Goal: Contribute content

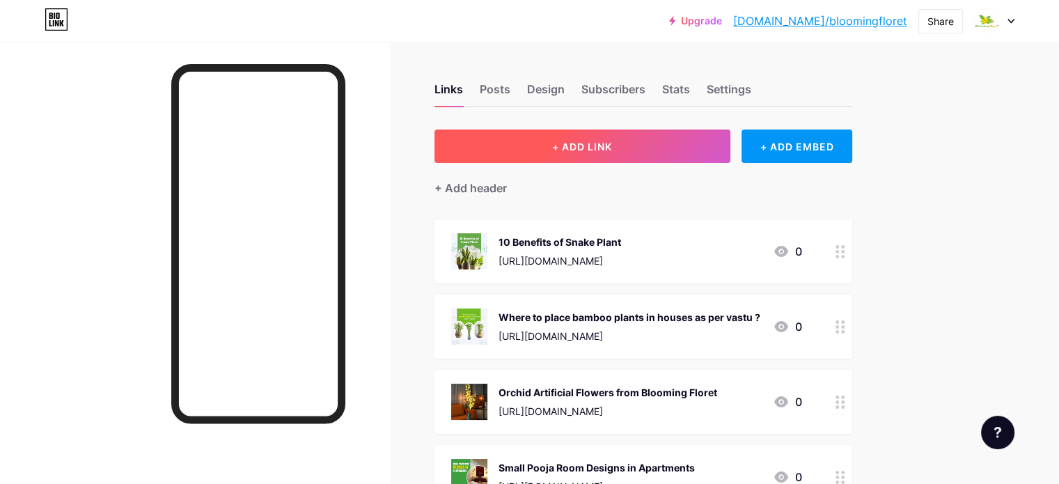
click at [612, 149] on span "+ ADD LINK" at bounding box center [582, 147] width 60 height 12
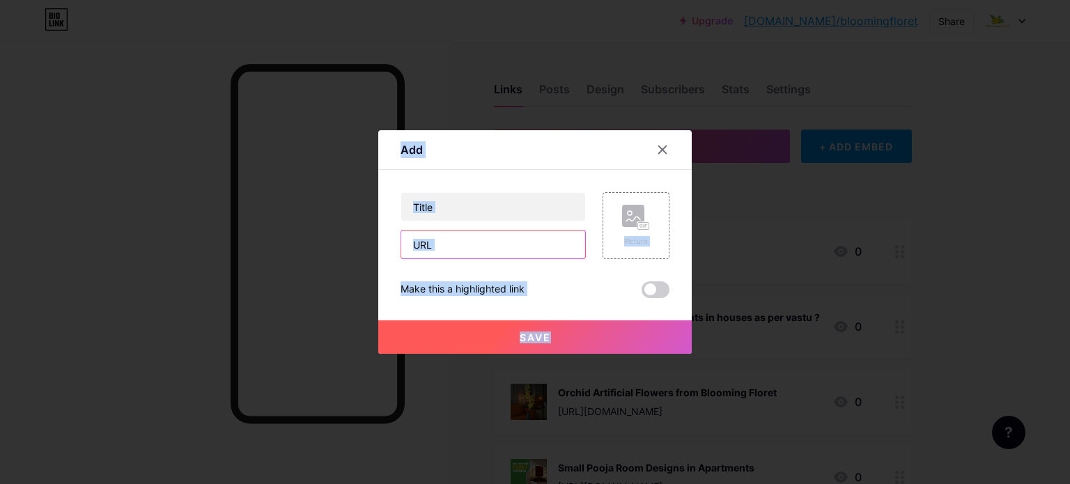
click at [471, 251] on input "text" at bounding box center [493, 245] width 184 height 28
paste input "[URL][DOMAIN_NAME]"
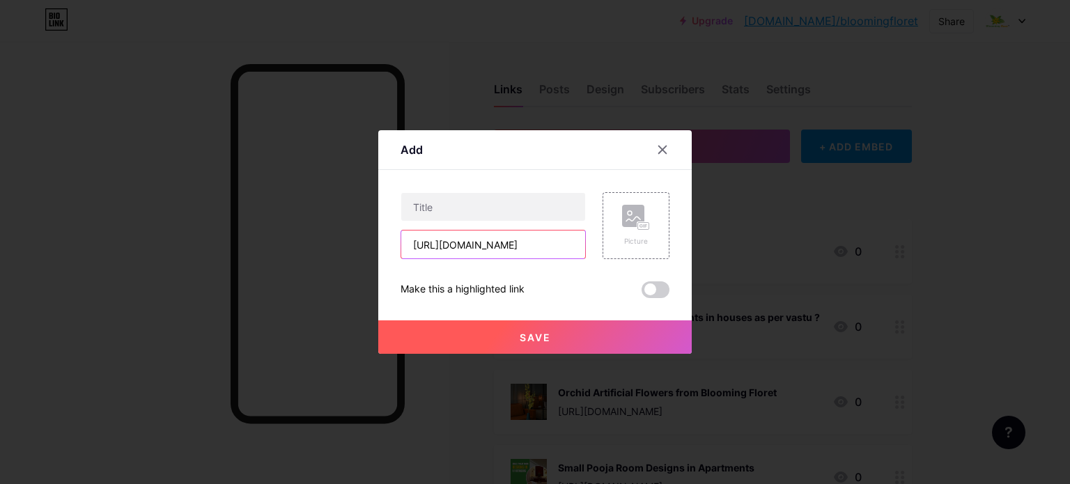
scroll to position [0, 183]
type input "[URL][DOMAIN_NAME]"
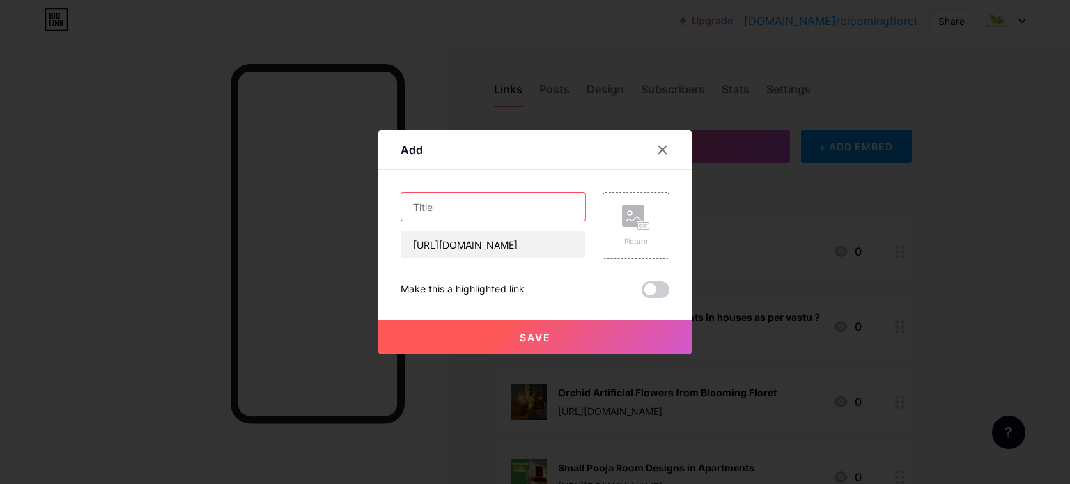
click at [505, 213] on input "text" at bounding box center [493, 207] width 184 height 28
paste input "Best Water Fountain for Home Indoor"
type input "Best Water Fountain for Home Indoor"
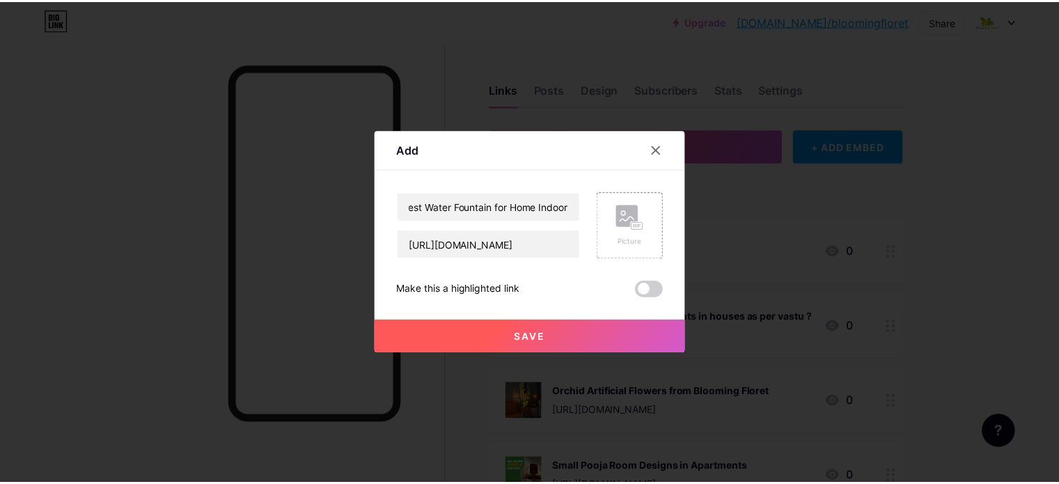
scroll to position [0, 0]
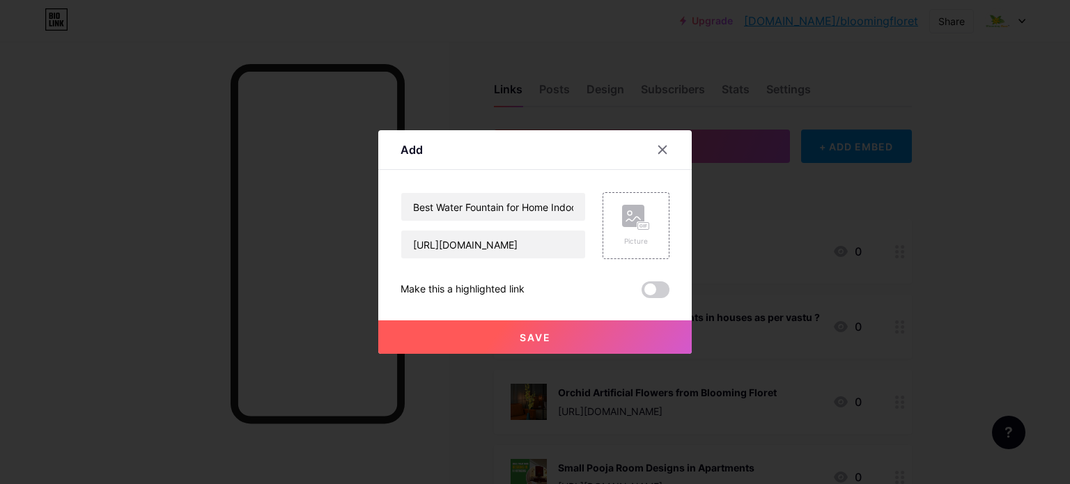
click at [573, 334] on button "Save" at bounding box center [534, 336] width 313 height 33
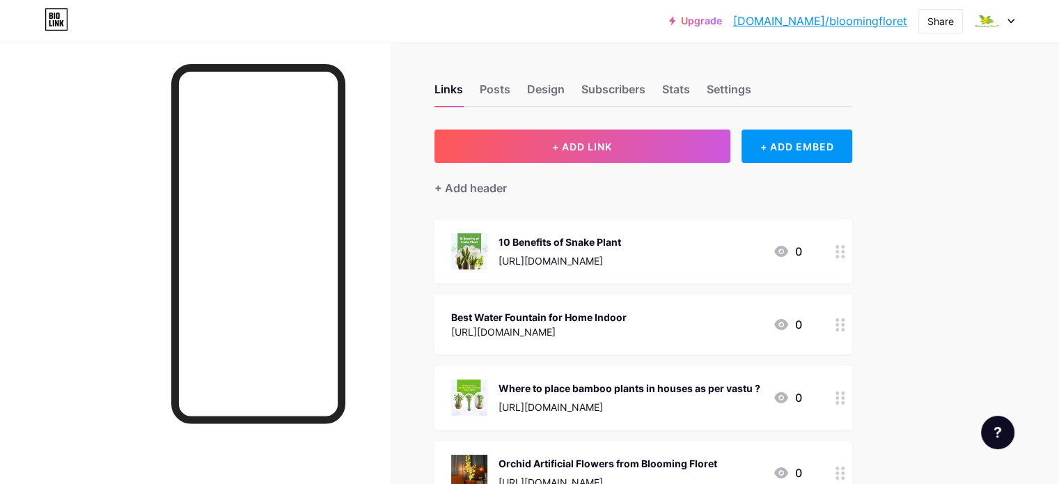
click at [599, 320] on div "Best Water Fountain for Home Indoor" at bounding box center [539, 317] width 176 height 15
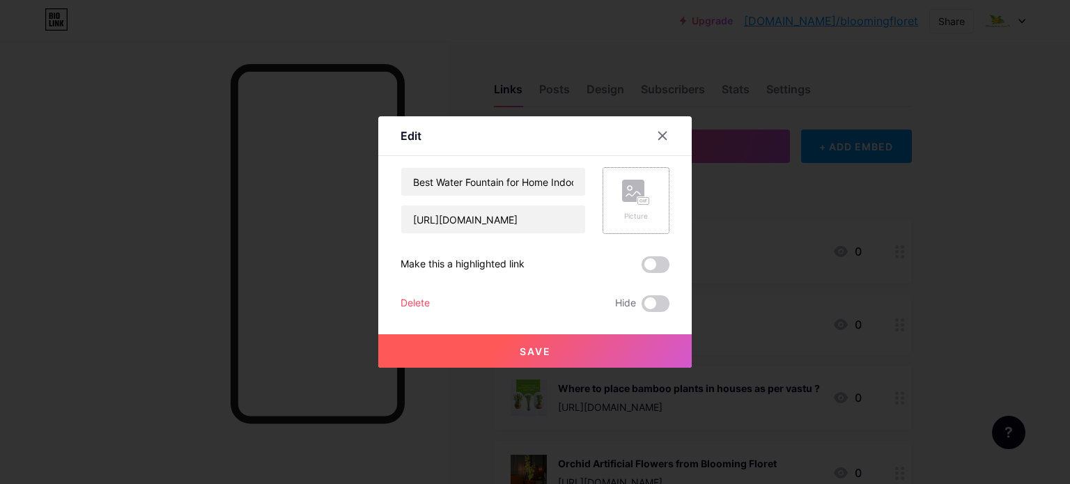
click at [635, 201] on rect at bounding box center [633, 191] width 22 height 22
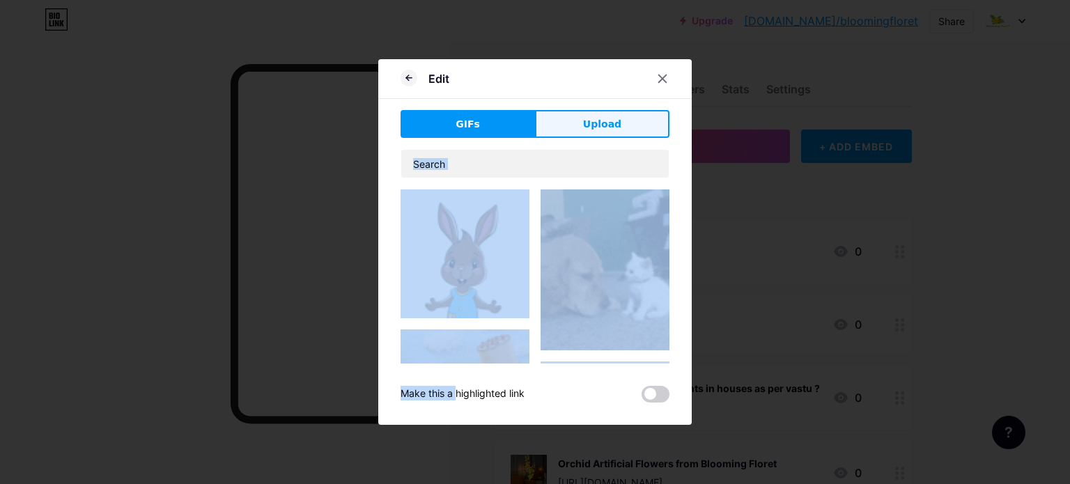
click at [607, 119] on span "Upload" at bounding box center [602, 124] width 38 height 15
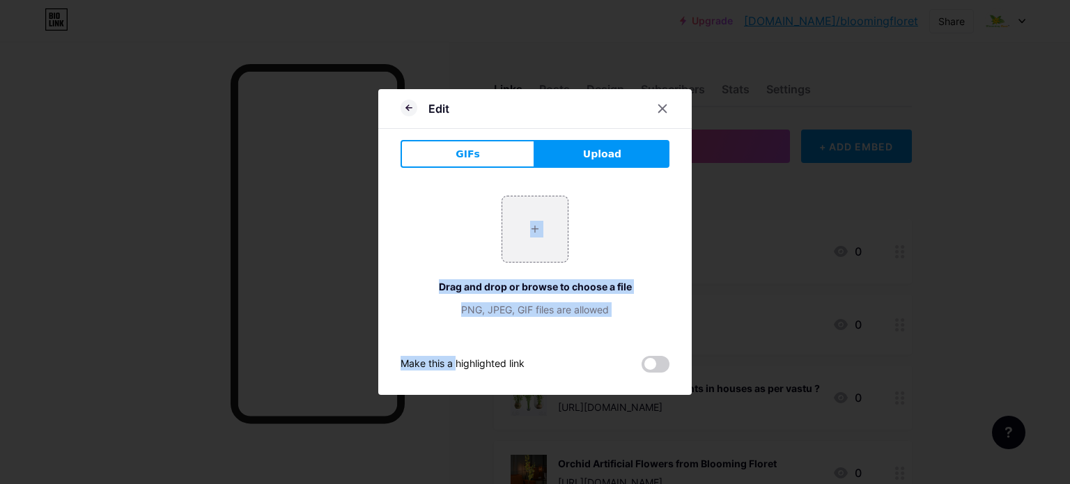
click at [607, 119] on div "Edit" at bounding box center [534, 112] width 313 height 33
click at [531, 253] on input "file" at bounding box center [534, 228] width 65 height 65
type input "C:\fakepath\Best Water Fountain for Home Indoor.png"
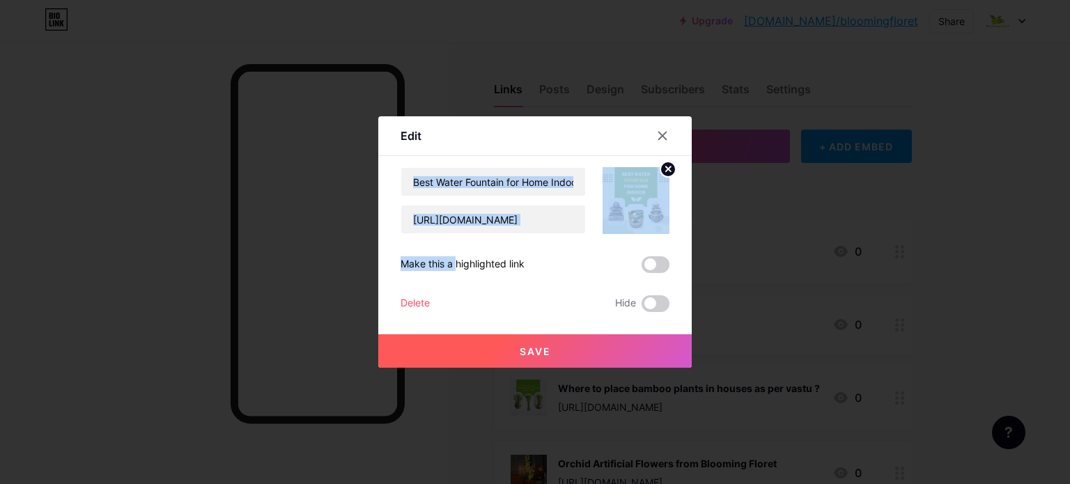
click at [544, 356] on span "Save" at bounding box center [535, 351] width 31 height 12
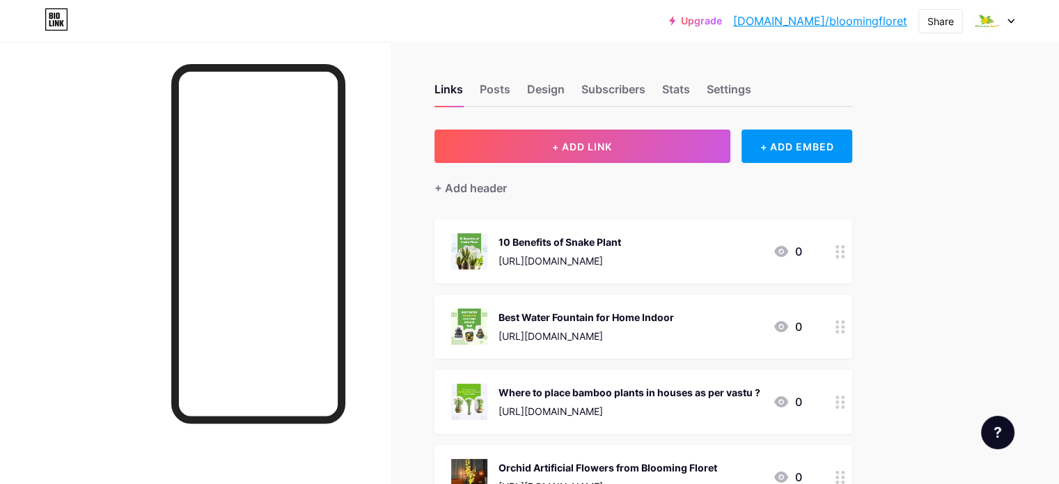
click at [872, 22] on link "[DOMAIN_NAME]/bloomingfloret" at bounding box center [820, 21] width 174 height 17
